Goal: Task Accomplishment & Management: Use online tool/utility

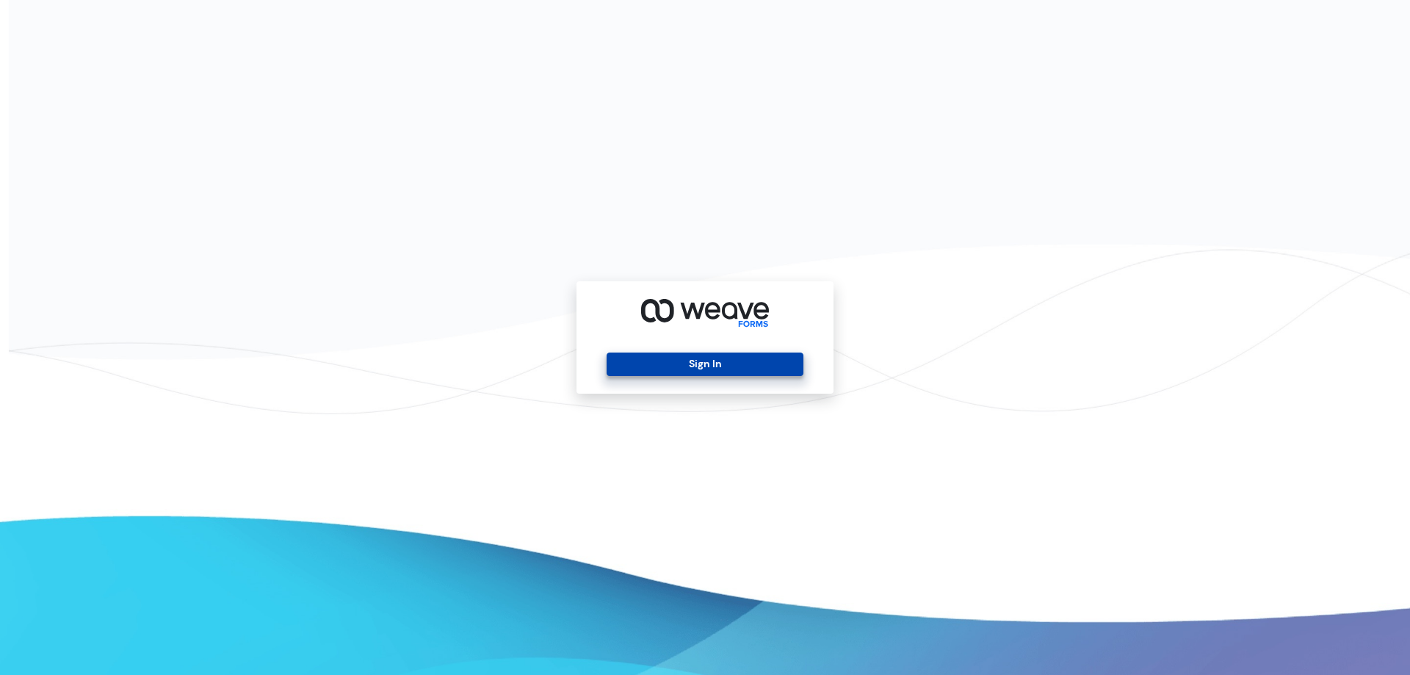
click at [691, 355] on button "Sign In" at bounding box center [705, 365] width 196 height 24
